Goal: Find contact information: Obtain details needed to contact an individual or organization

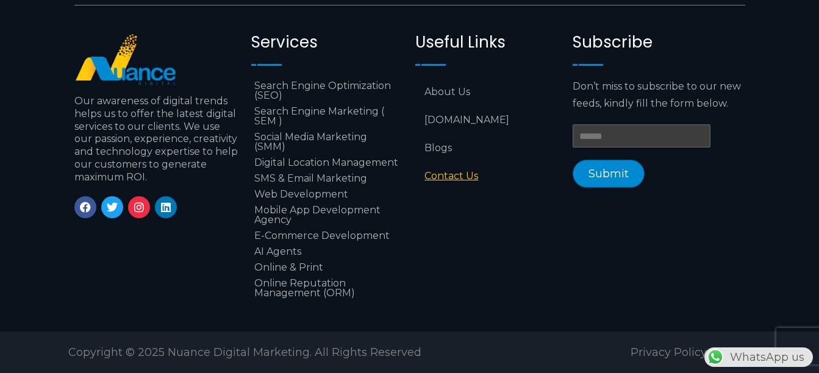
click at [447, 170] on link "Contact Us" at bounding box center [488, 176] width 145 height 28
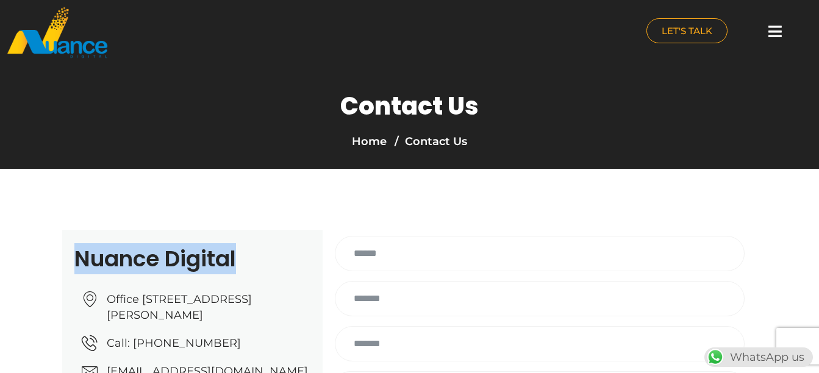
drag, startPoint x: 241, startPoint y: 259, endPoint x: 70, endPoint y: 254, distance: 170.9
click at [70, 254] on div "Nuance Digital Office No: 31، Al Malki Business Center, New Al Mirqab, Jawaan S…" at bounding box center [192, 365] width 261 height 271
copy h2 "Nuance Digital"
click at [70, 254] on div "Nuance Digital Office No: 31، Al Malki Business Center, New Al Mirqab, Jawaan S…" at bounding box center [192, 365] width 261 height 271
